Goal: Task Accomplishment & Management: Complete application form

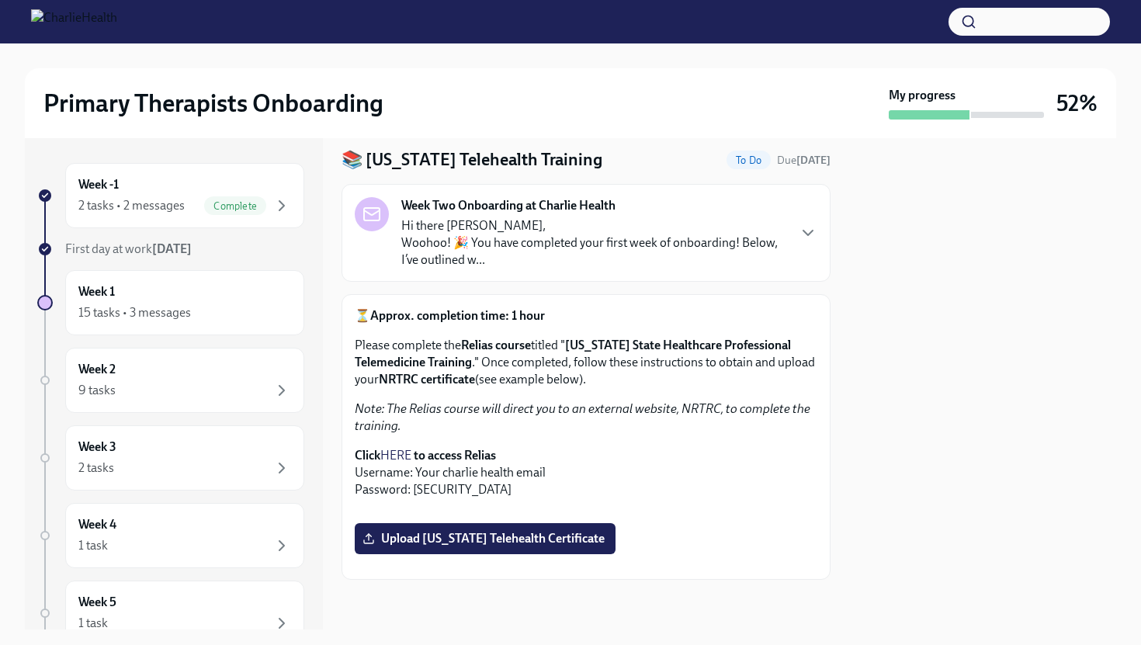
scroll to position [354, 0]
click at [477, 531] on span "Upload [US_STATE] Telehealth Certificate" at bounding box center [485, 539] width 239 height 16
click at [0, 0] on input "Upload [US_STATE] Telehealth Certificate" at bounding box center [0, 0] width 0 height 0
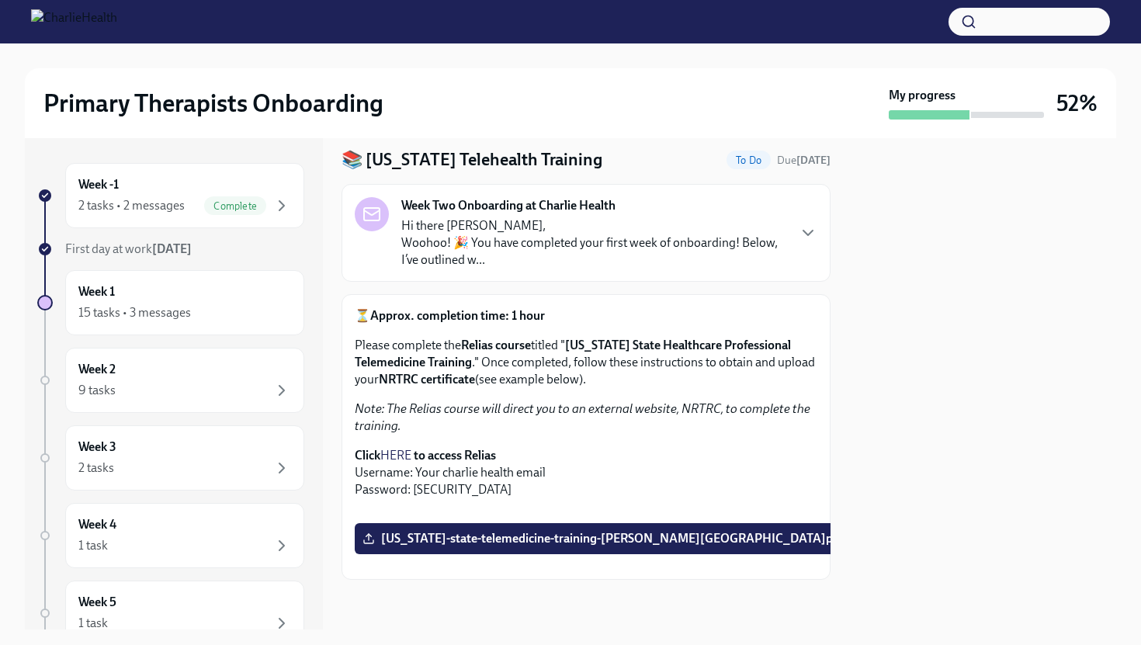
click at [934, 251] on div at bounding box center [982, 383] width 267 height 491
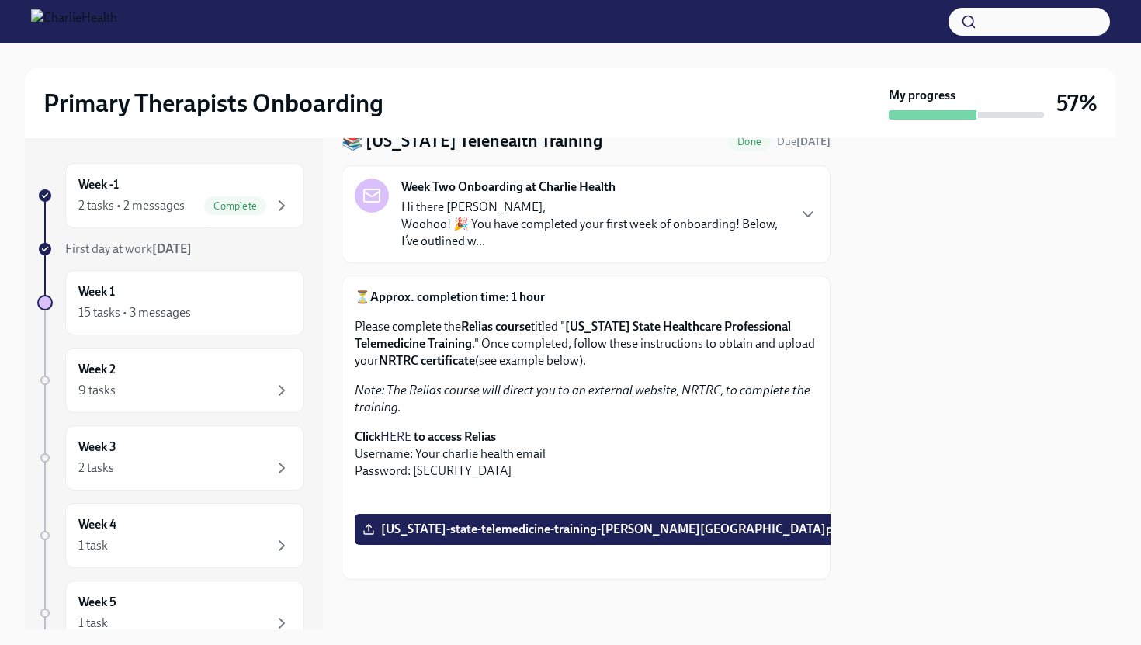
scroll to position [0, 0]
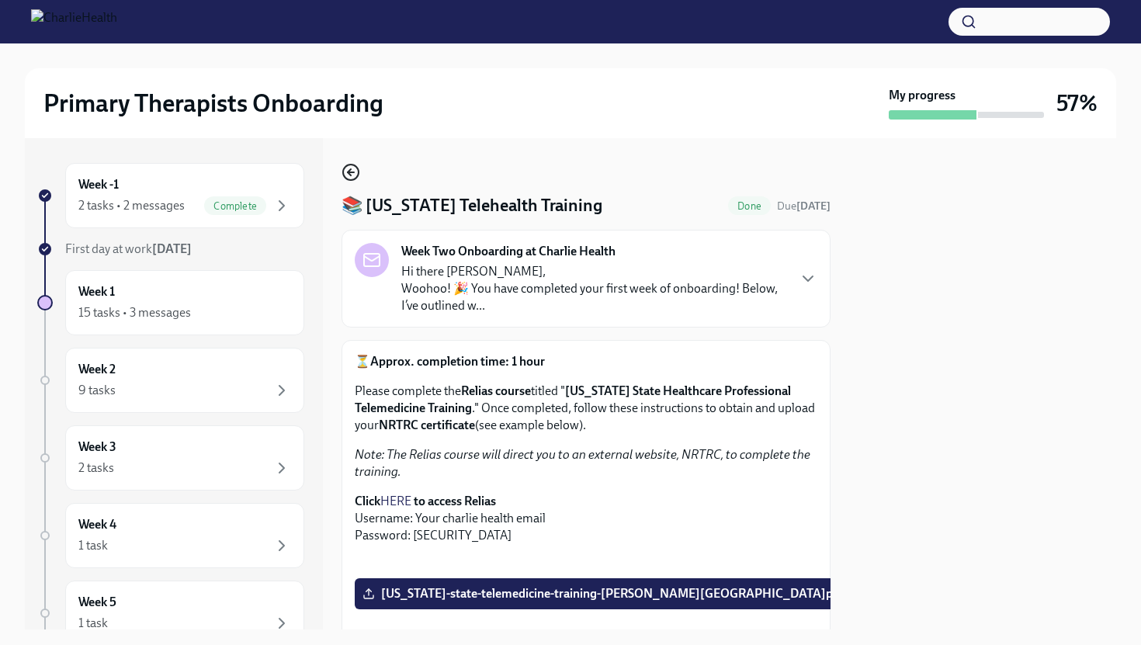
click at [350, 168] on icon "button" at bounding box center [351, 172] width 19 height 19
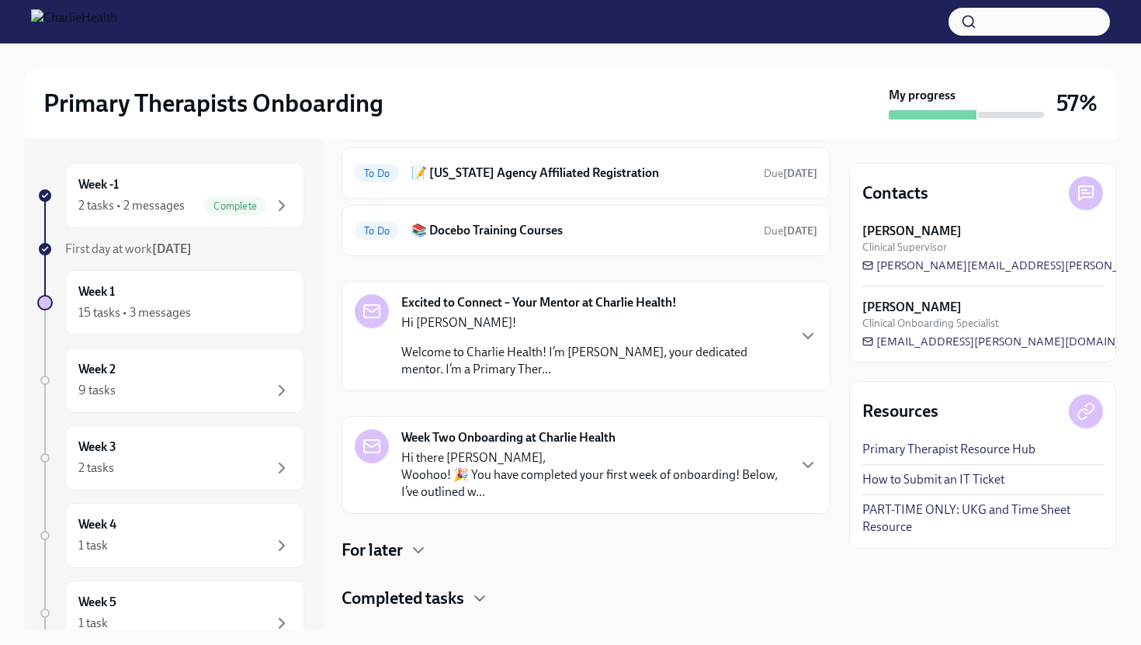
scroll to position [221, 0]
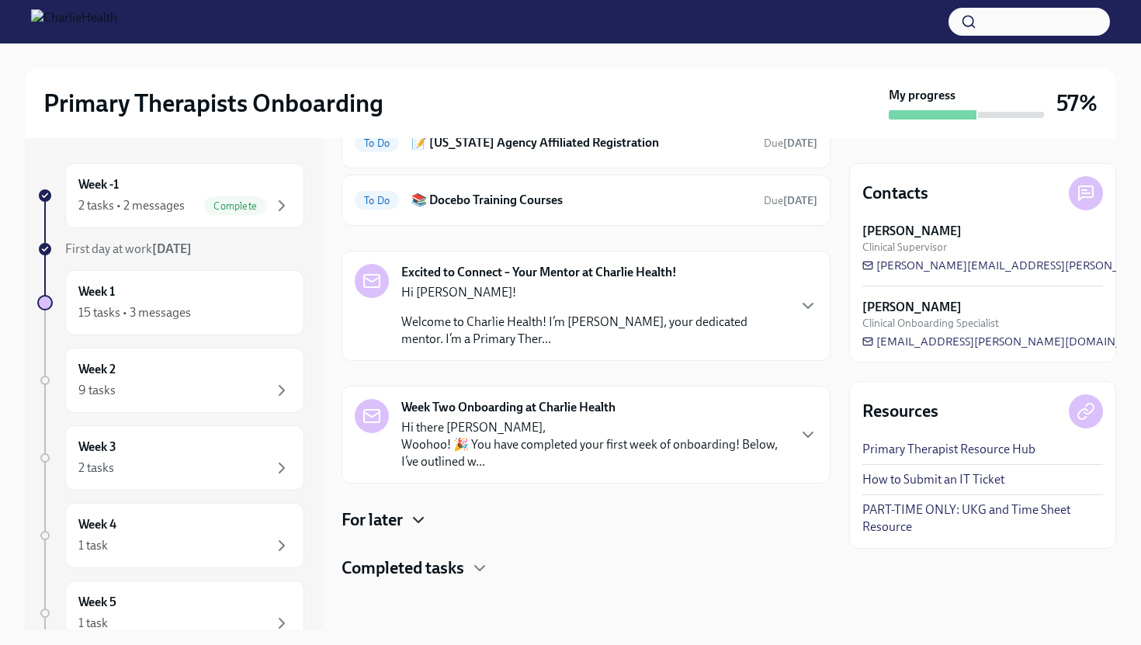
click at [414, 525] on icon "button" at bounding box center [418, 520] width 19 height 19
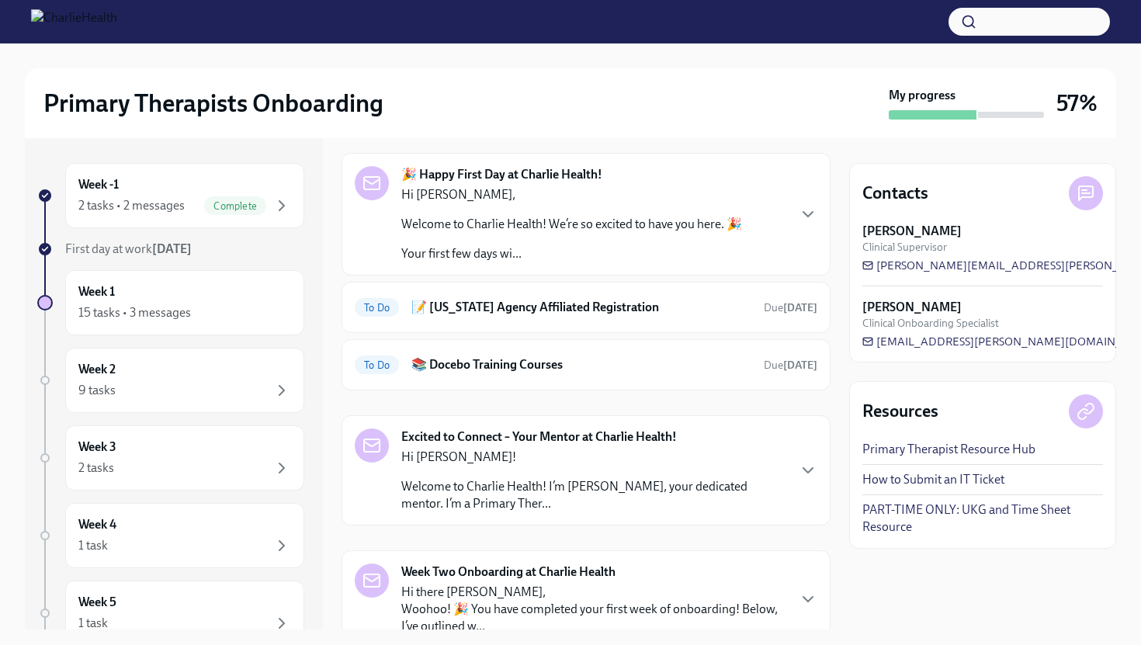
scroll to position [285, 0]
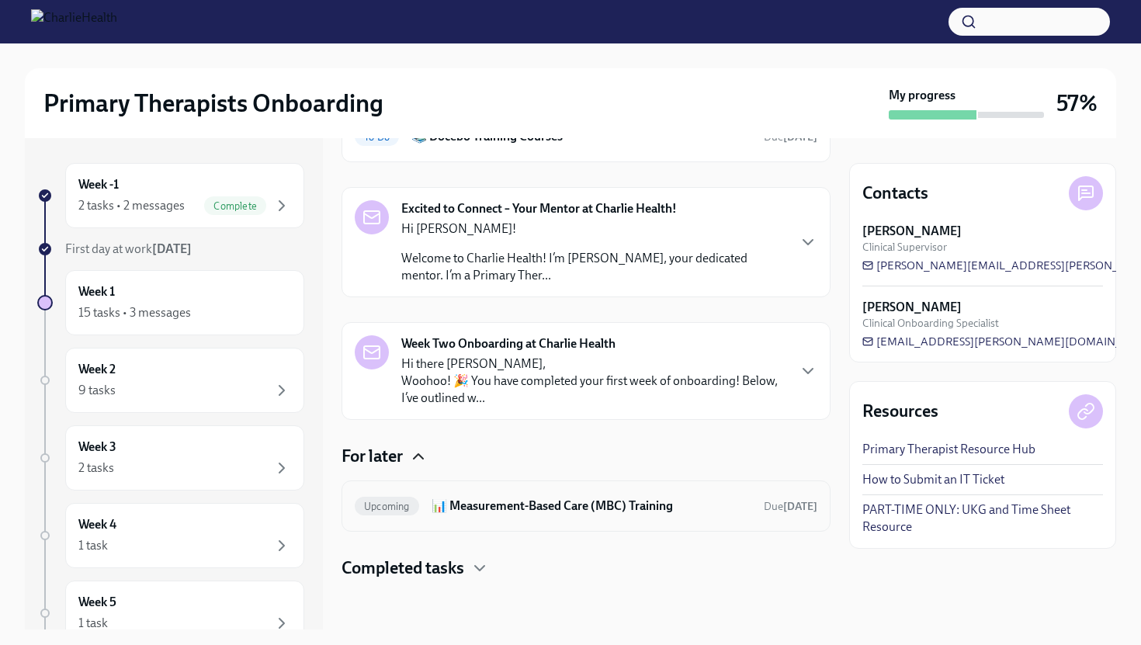
click at [490, 504] on h6 "📊 Measurement-Based Care (MBC) Training" at bounding box center [592, 506] width 320 height 17
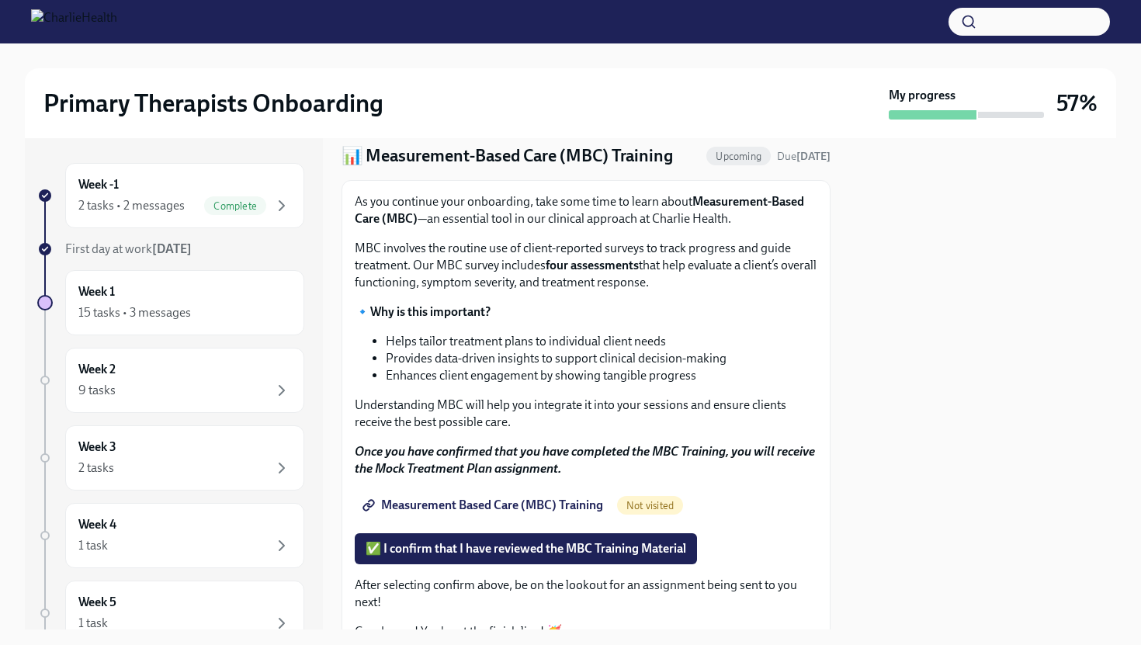
scroll to position [123, 0]
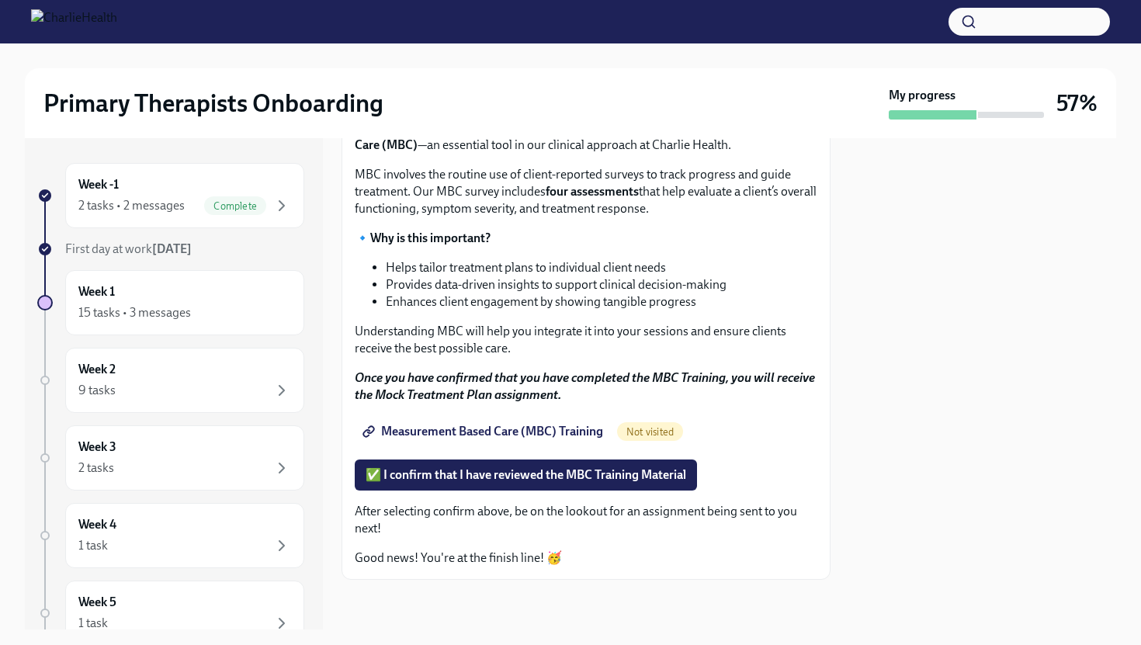
click at [463, 435] on span "Measurement Based Care (MBC) Training" at bounding box center [485, 432] width 238 height 16
